Goal: Task Accomplishment & Management: Manage account settings

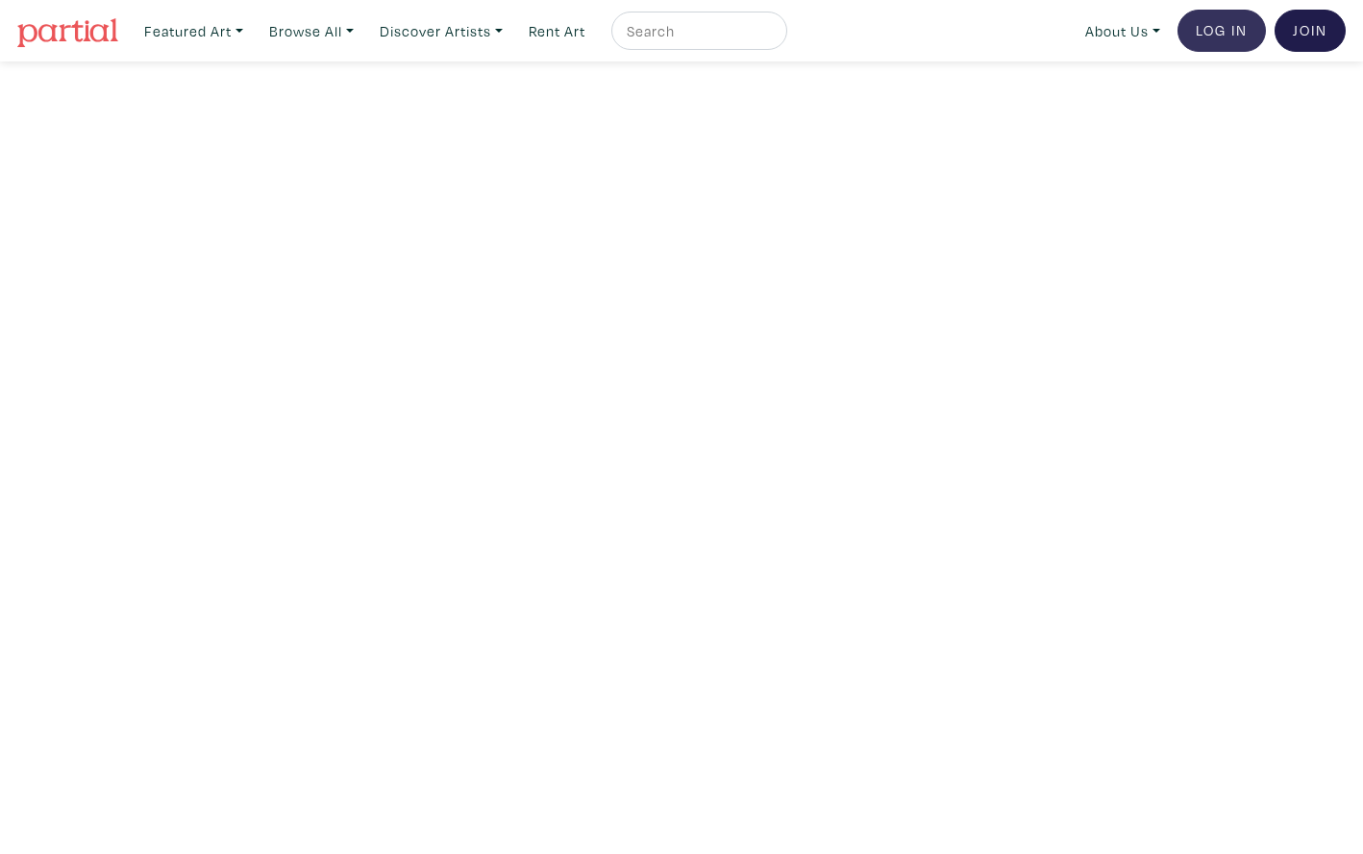
click at [1220, 33] on link "Log In" at bounding box center [1221, 31] width 88 height 42
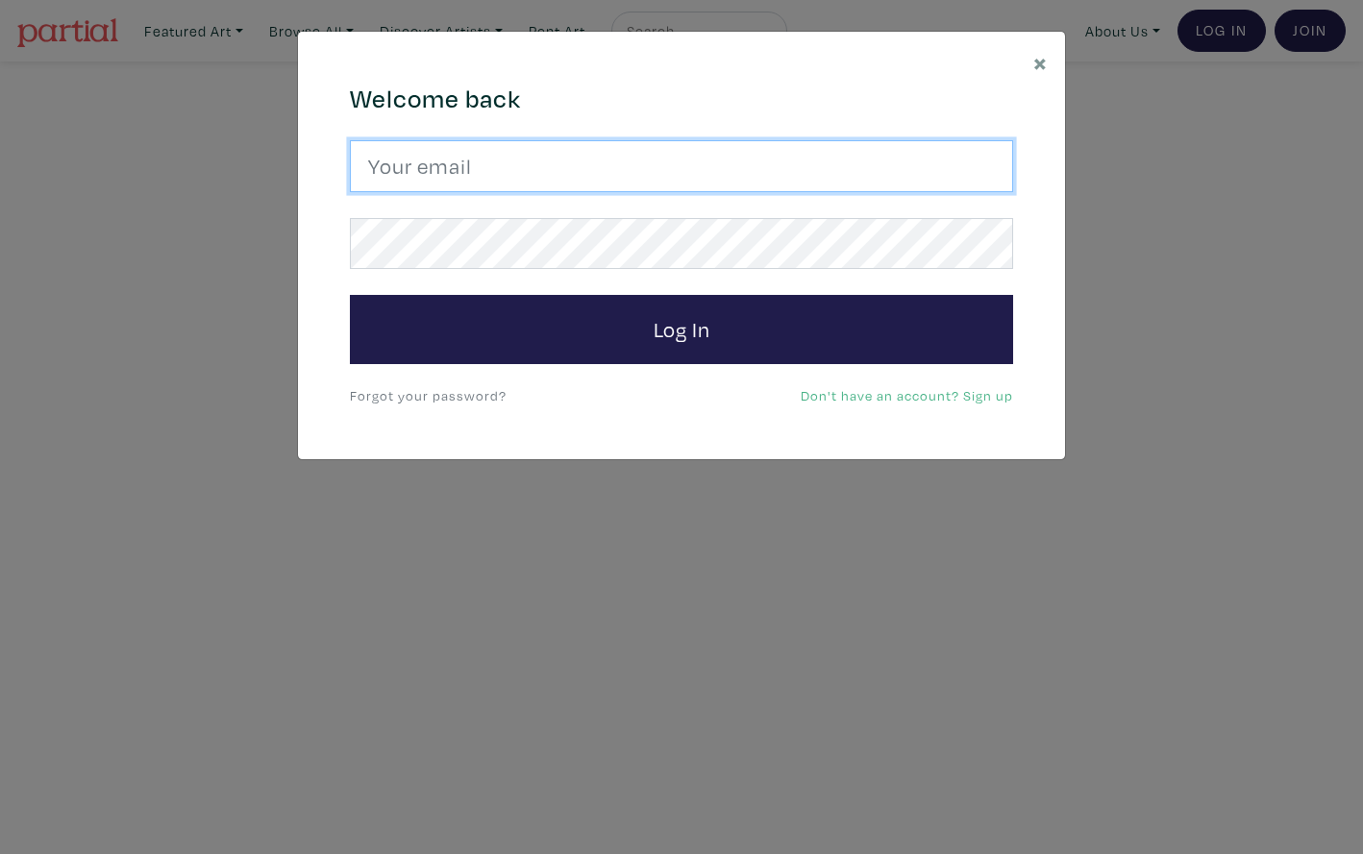
type input "lorettecluzajic@gmail.com"
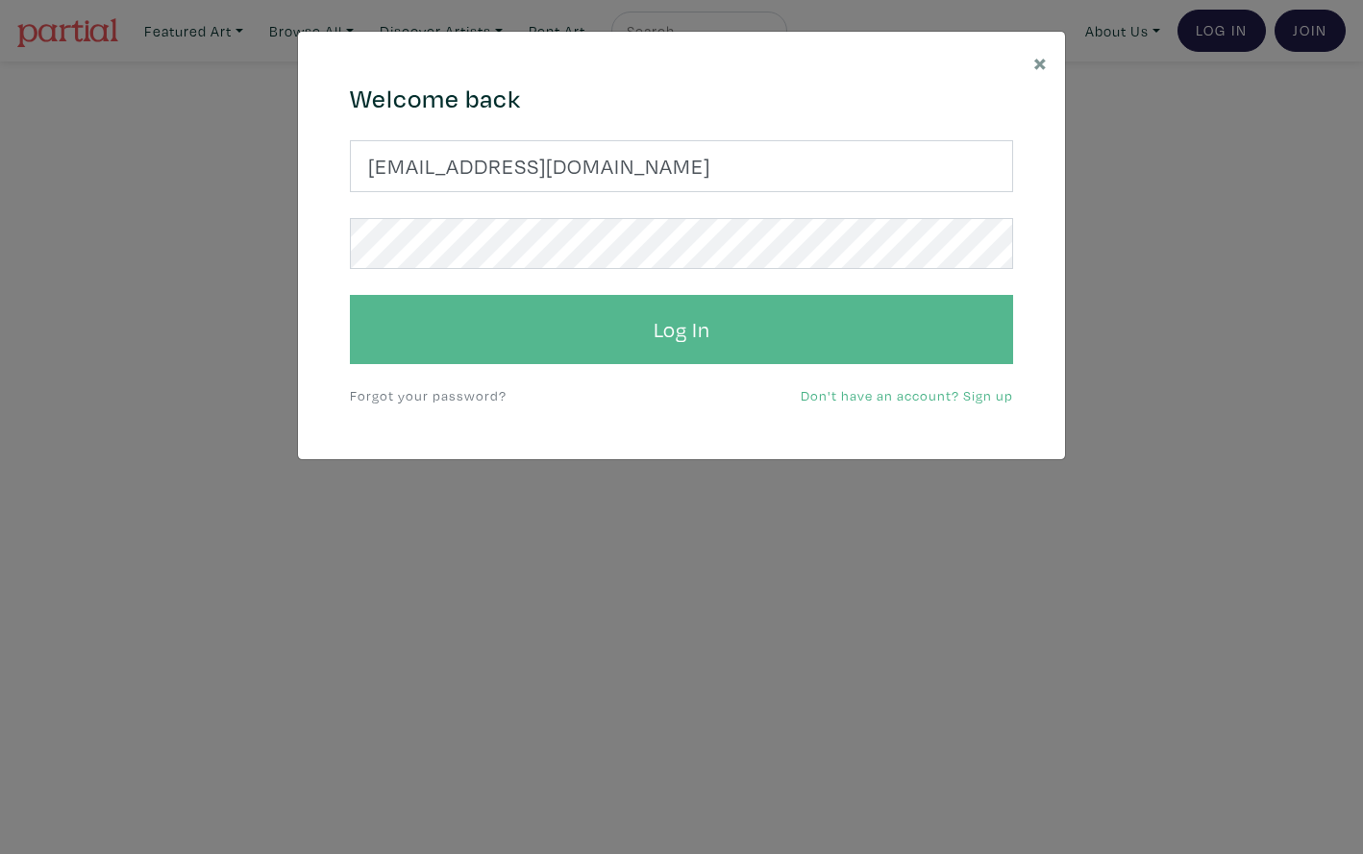
click at [497, 309] on button "Log In" at bounding box center [681, 329] width 663 height 69
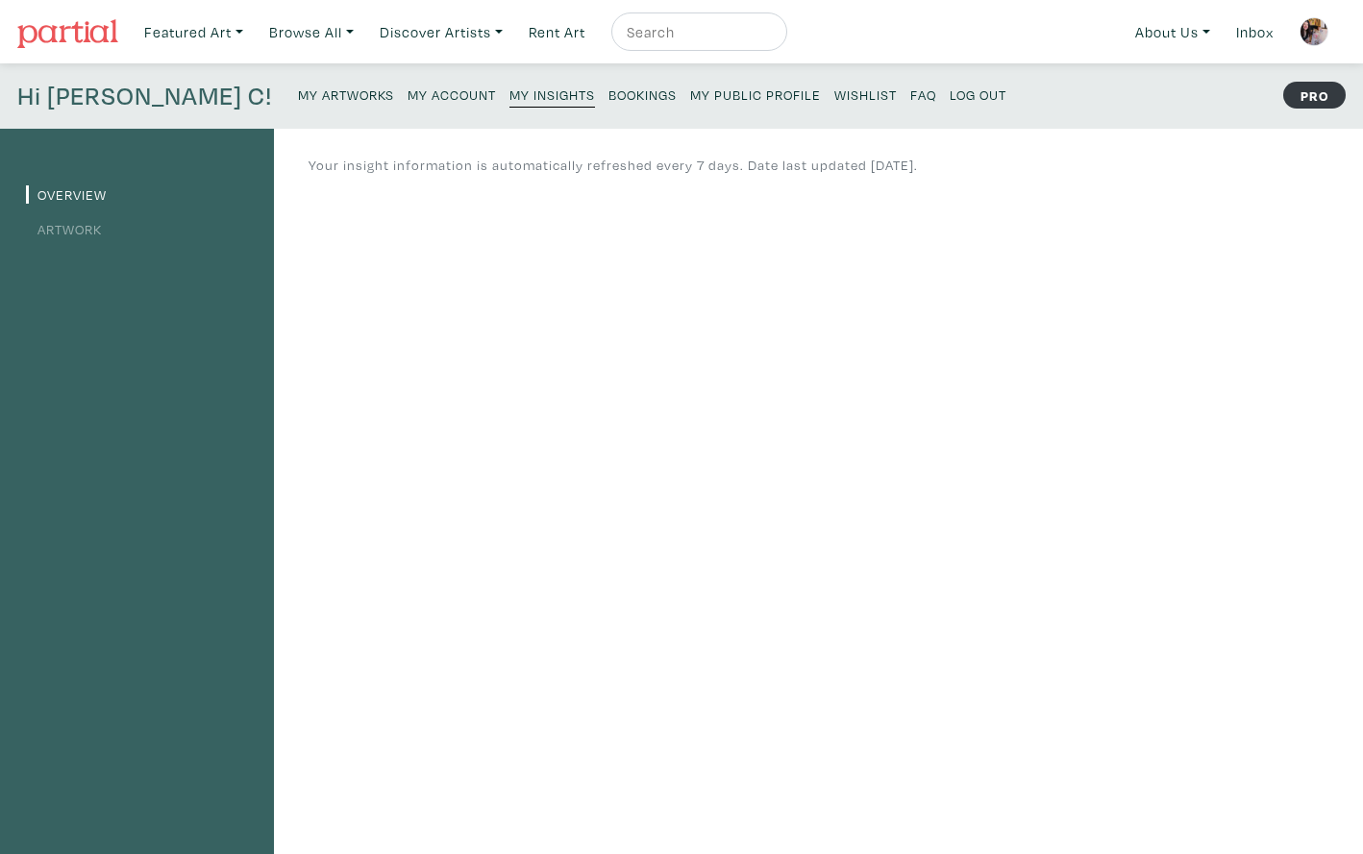
click at [298, 94] on small "My Artworks" at bounding box center [346, 95] width 96 height 18
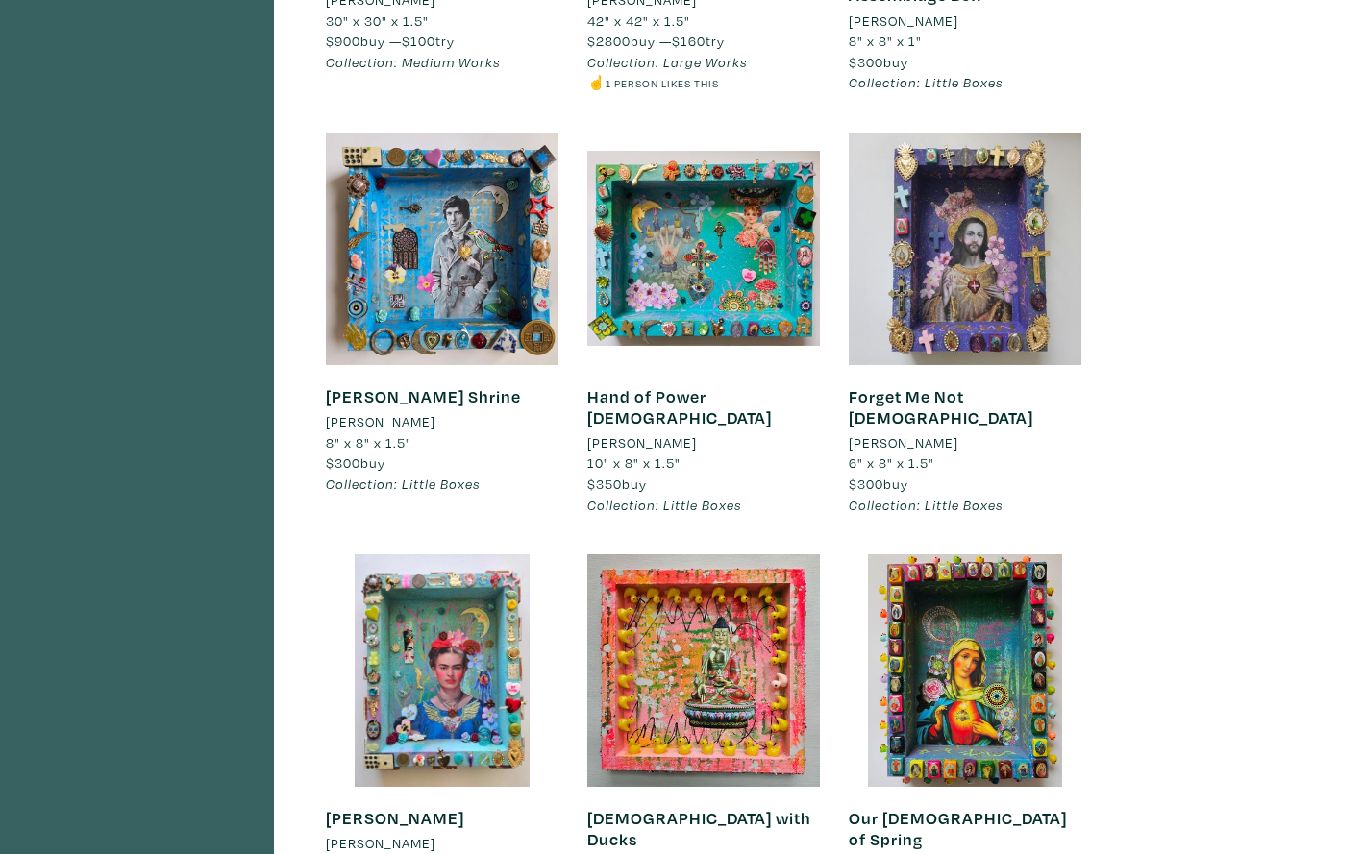
scroll to position [4157, 0]
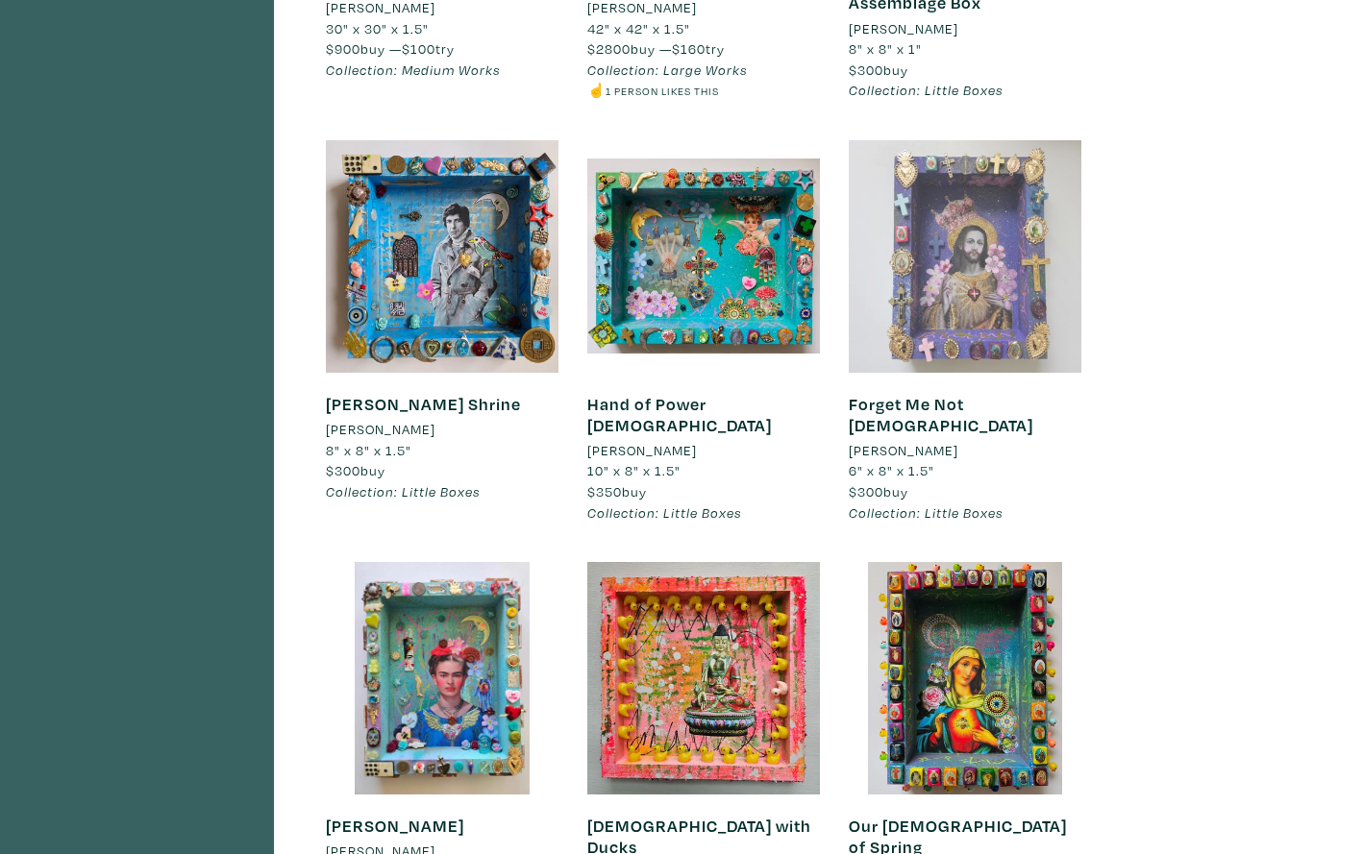
click at [974, 231] on div at bounding box center [964, 256] width 233 height 233
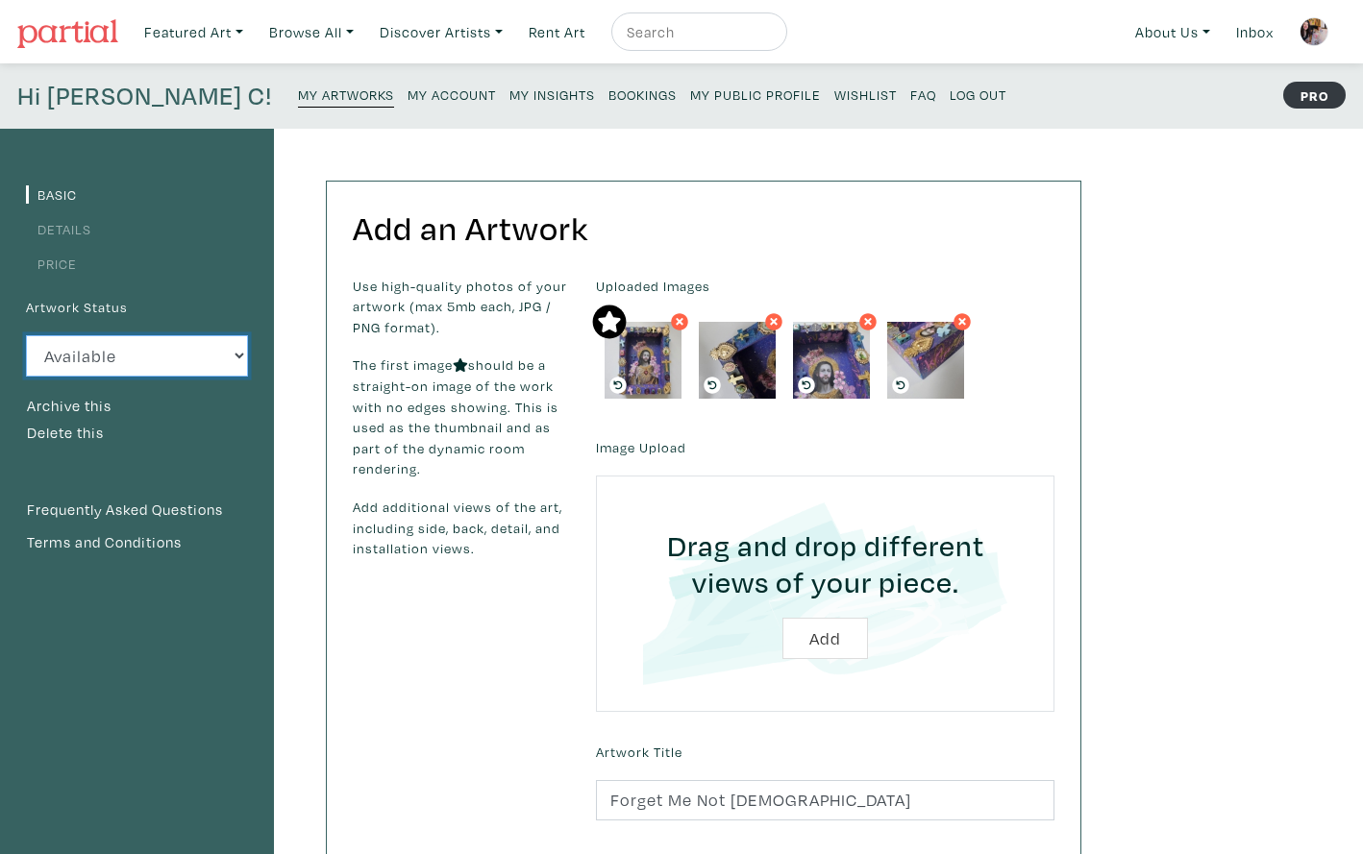
select select "3"
click at [298, 89] on small "My Artworks" at bounding box center [346, 95] width 96 height 18
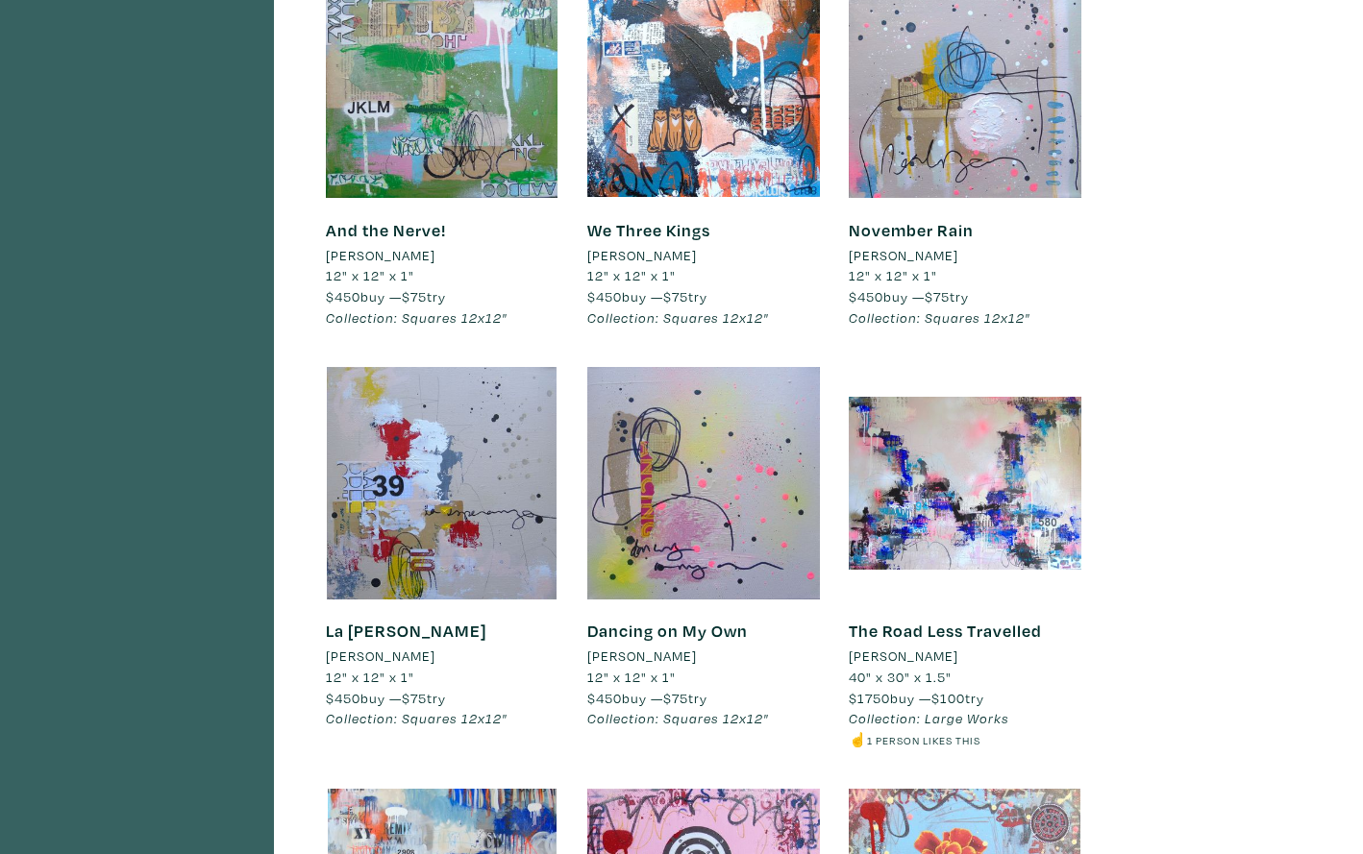
scroll to position [18104, 0]
